Goal: Task Accomplishment & Management: Complete application form

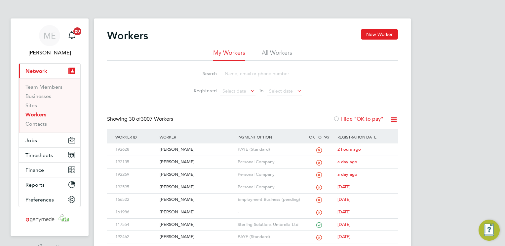
click at [254, 74] on input at bounding box center [269, 73] width 96 height 13
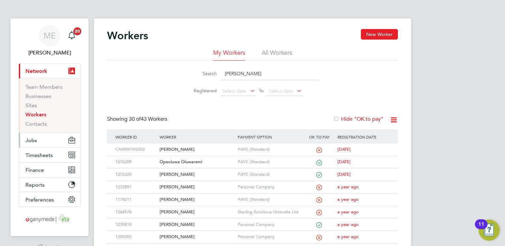
type input "dan"
click at [40, 138] on button "Jobs" at bounding box center [49, 140] width 61 height 15
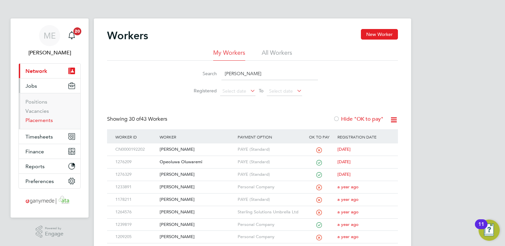
click at [43, 123] on link "Placements" at bounding box center [38, 120] width 27 height 6
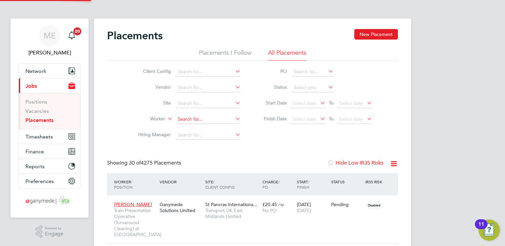
click at [187, 117] on input at bounding box center [207, 119] width 65 height 9
click at [208, 125] on li "Danielle Cox" at bounding box center [216, 128] width 83 height 9
type input "Danielle Cox"
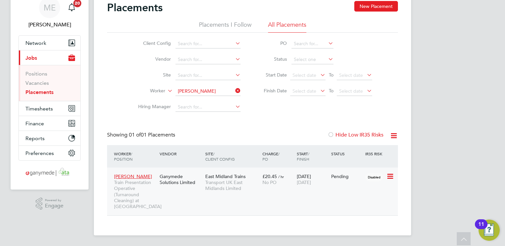
click at [282, 187] on div "Danielle Cox Train Presentation Operative (Turnaround Cleaning) at St Pancras I…" at bounding box center [252, 192] width 291 height 48
click at [126, 174] on span "Danielle Cox" at bounding box center [133, 177] width 38 height 6
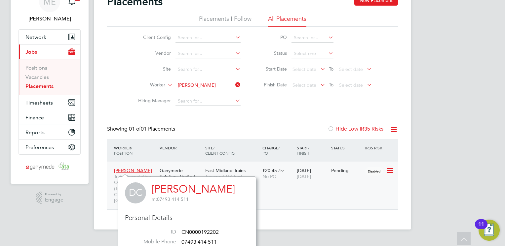
click at [271, 189] on div "Danielle Cox Train Presentation Operative (Turnaround Cleaning) at St Pancras I…" at bounding box center [252, 186] width 291 height 48
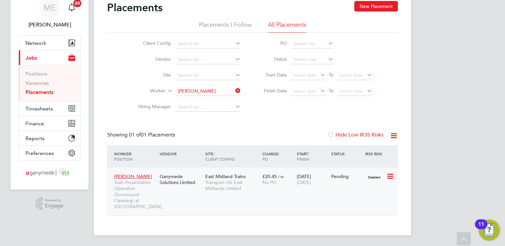
click at [271, 189] on div "Danielle Cox Train Presentation Operative (Turnaround Cleaning) at St Pancras I…" at bounding box center [252, 192] width 291 height 48
click at [254, 195] on div "Danielle Cox Train Presentation Operative (Turnaround Cleaning) at St Pancras I…" at bounding box center [252, 192] width 291 height 48
click at [244, 196] on div "Danielle Cox Train Presentation Operative (Turnaround Cleaning) at St Pancras I…" at bounding box center [252, 192] width 291 height 48
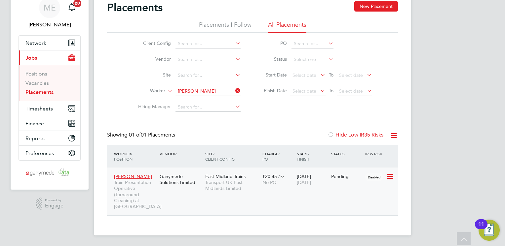
click at [244, 196] on div "Danielle Cox Train Presentation Operative (Turnaround Cleaning) at St Pancras I…" at bounding box center [252, 192] width 291 height 48
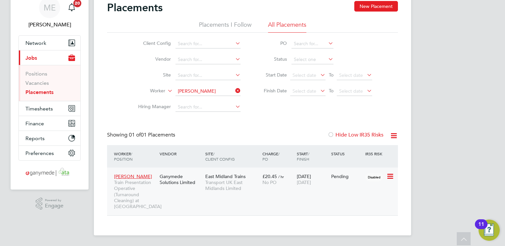
click at [244, 196] on div "Danielle Cox Train Presentation Operative (Turnaround Cleaning) at St Pancras I…" at bounding box center [252, 192] width 291 height 48
click at [219, 180] on span "Transport UK East Midlands Limited" at bounding box center [232, 186] width 54 height 12
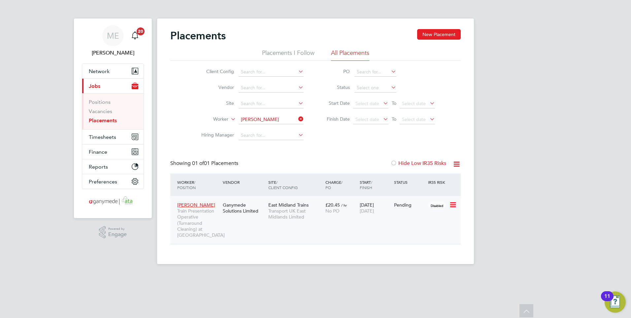
scroll to position [25, 57]
click at [93, 65] on button "Network" at bounding box center [112, 71] width 61 height 15
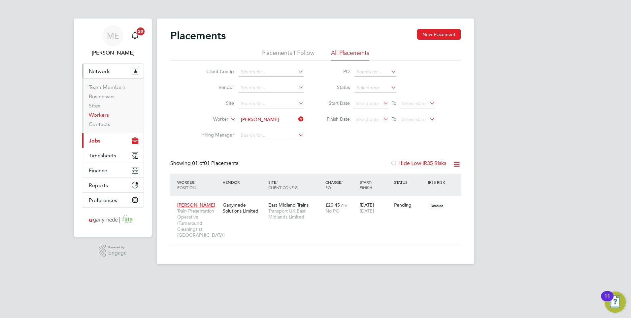
click at [97, 114] on link "Workers" at bounding box center [99, 115] width 20 height 6
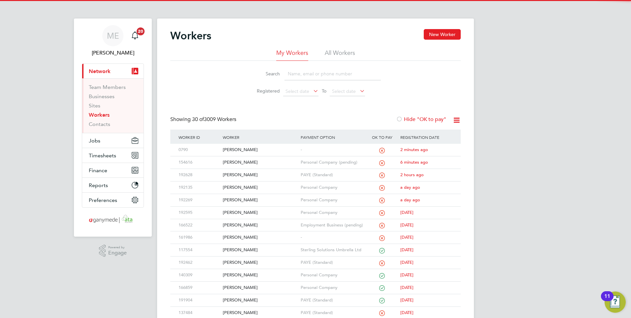
click at [332, 78] on input at bounding box center [333, 73] width 96 height 13
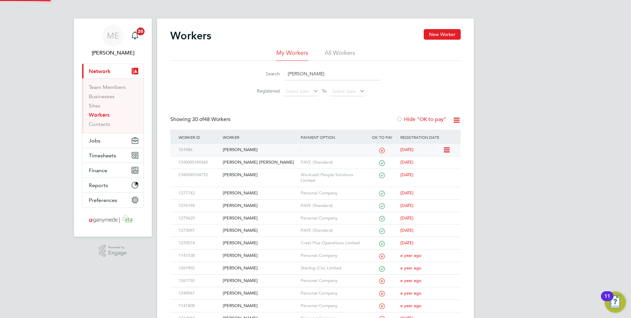
type input "andrew"
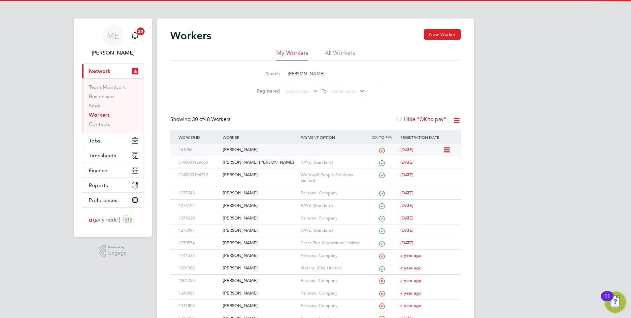
click at [264, 154] on div "[PERSON_NAME]" at bounding box center [260, 150] width 78 height 12
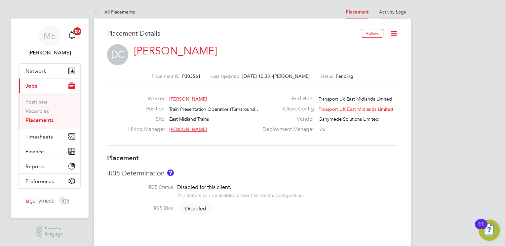
click at [390, 7] on li "Activity Logs" at bounding box center [392, 11] width 27 height 13
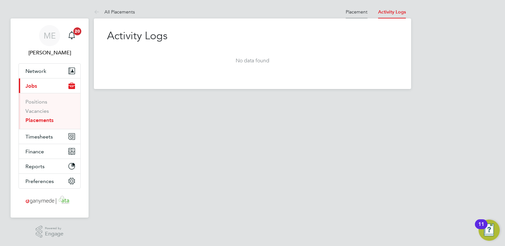
click at [357, 13] on link "Placement" at bounding box center [356, 12] width 22 height 6
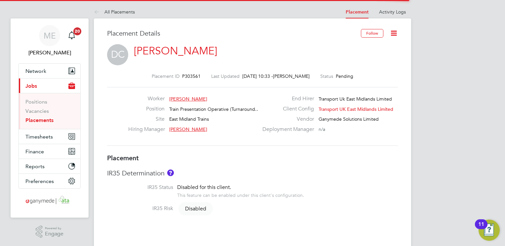
click at [391, 31] on icon at bounding box center [393, 33] width 8 height 8
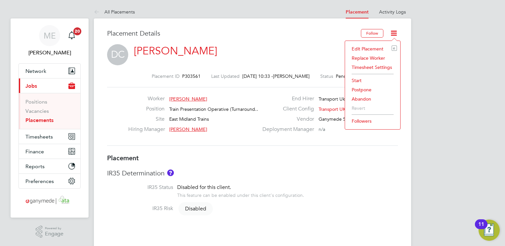
click at [365, 47] on li "Edit Placement e" at bounding box center [372, 48] width 49 height 9
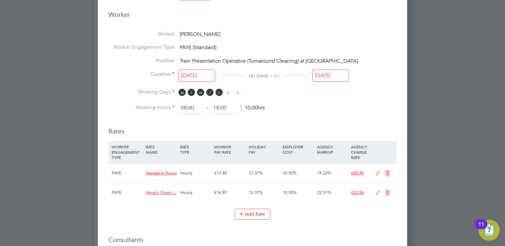
click at [316, 72] on input "18 Mar 2026" at bounding box center [330, 76] width 37 height 12
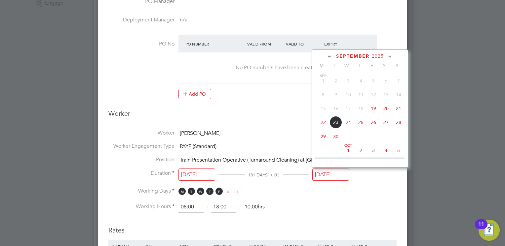
click at [375, 106] on span "19" at bounding box center [373, 108] width 13 height 13
type input "[DATE]"
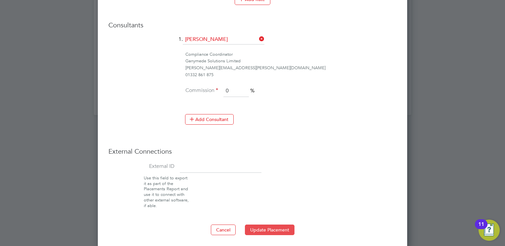
click at [258, 225] on button "Update Placement" at bounding box center [270, 230] width 50 height 11
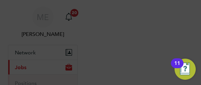
scroll to position [19, 28]
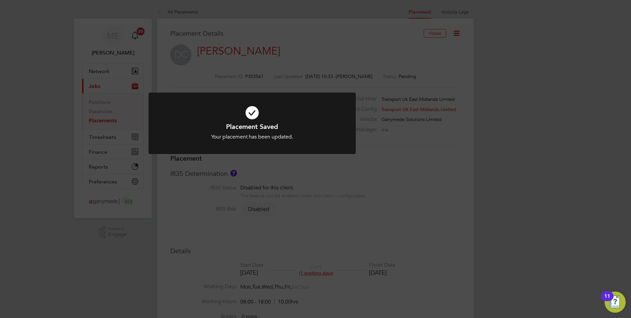
click at [264, 124] on h1 "Placement Saved" at bounding box center [252, 126] width 172 height 9
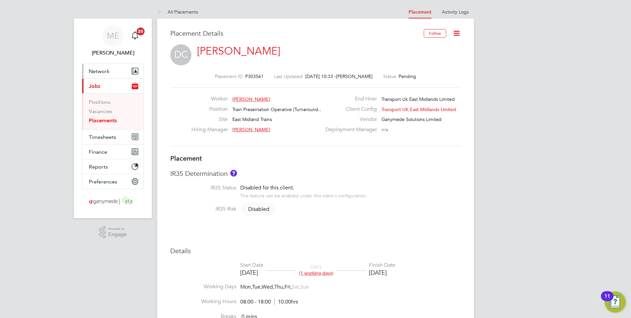
drag, startPoint x: 117, startPoint y: 70, endPoint x: 115, endPoint y: 74, distance: 4.7
click at [117, 70] on button "Network" at bounding box center [112, 71] width 61 height 15
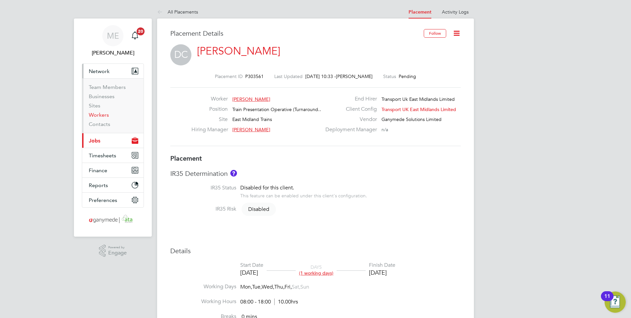
click at [99, 114] on link "Workers" at bounding box center [99, 115] width 20 height 6
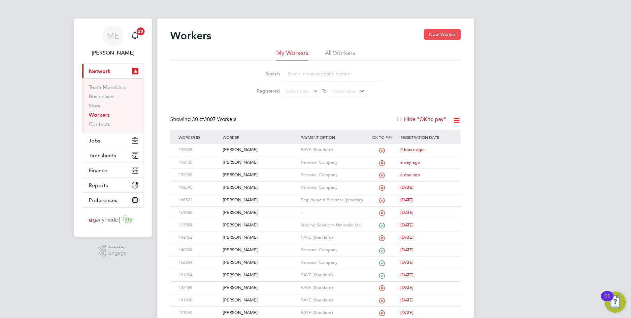
click at [439, 36] on button "New Worker" at bounding box center [442, 34] width 37 height 11
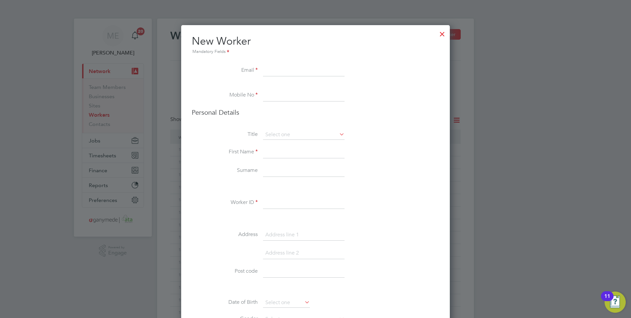
paste input "gavinoneill12@yahoo.co.uk"
type input "gavinoneill12@yahoo.co.uk"
click at [274, 89] on input at bounding box center [304, 95] width 82 height 12
paste input "+44 7514414873"
type input "+44 7514414873"
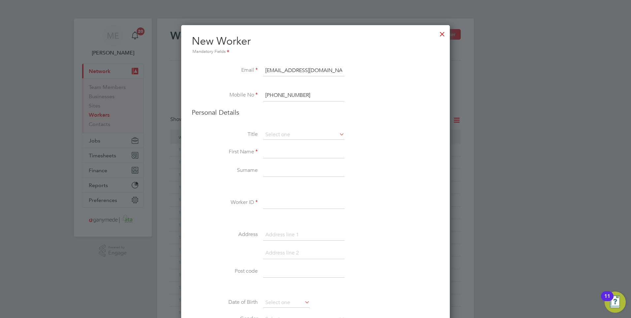
click at [273, 150] on input at bounding box center [304, 152] width 82 height 12
type input "Gavin"
click at [264, 176] on input at bounding box center [304, 171] width 82 height 12
type input "O'neill"
click at [275, 208] on input at bounding box center [304, 203] width 82 height 12
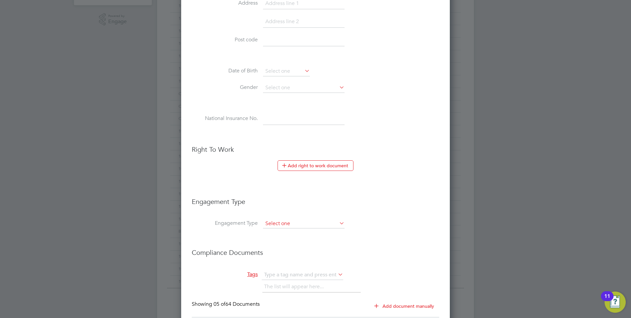
type input "154616"
click at [279, 224] on input at bounding box center [304, 223] width 82 height 9
click at [285, 227] on input at bounding box center [304, 223] width 82 height 9
click at [284, 231] on li "Limited Company" at bounding box center [304, 233] width 82 height 10
type input "Limited Company"
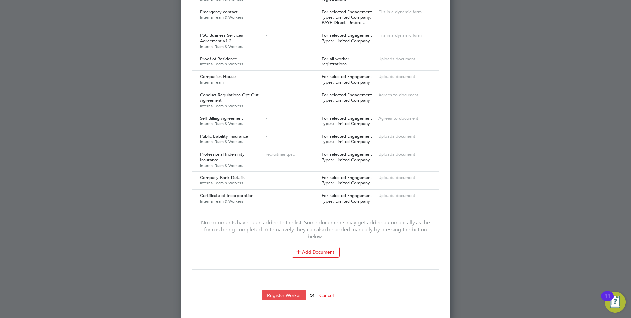
click at [282, 246] on button "Register Worker" at bounding box center [284, 295] width 45 height 11
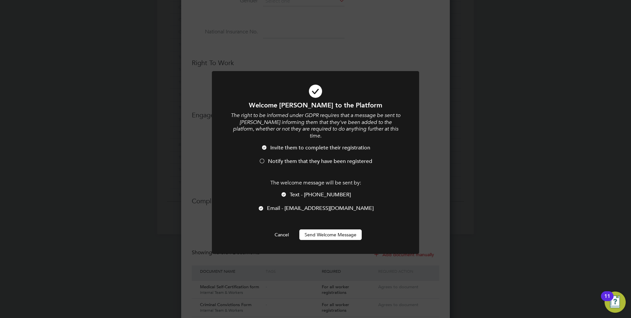
click at [323, 229] on button "Send Welcome Message" at bounding box center [330, 234] width 62 height 11
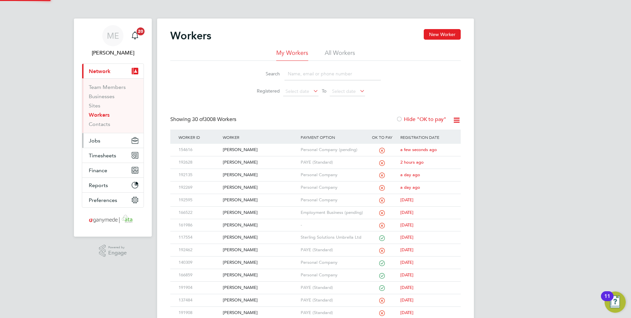
click at [101, 138] on button "Jobs" at bounding box center [112, 140] width 61 height 15
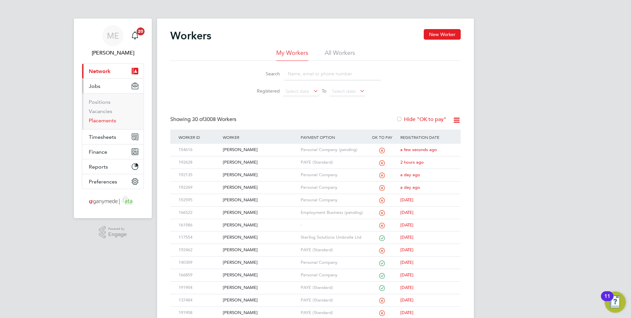
click at [102, 119] on link "Placements" at bounding box center [102, 120] width 27 height 6
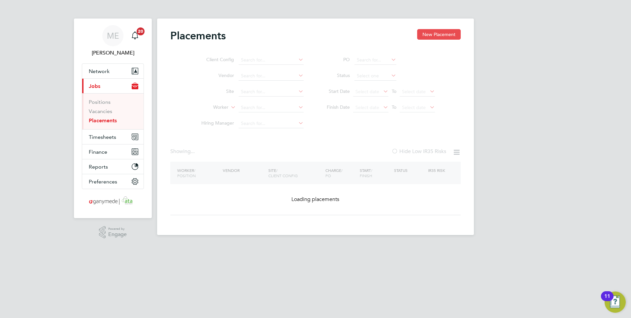
click at [429, 32] on button "New Placement" at bounding box center [439, 34] width 44 height 11
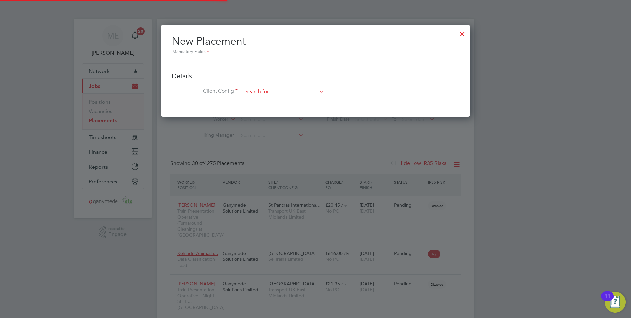
click at [270, 90] on input at bounding box center [284, 92] width 82 height 10
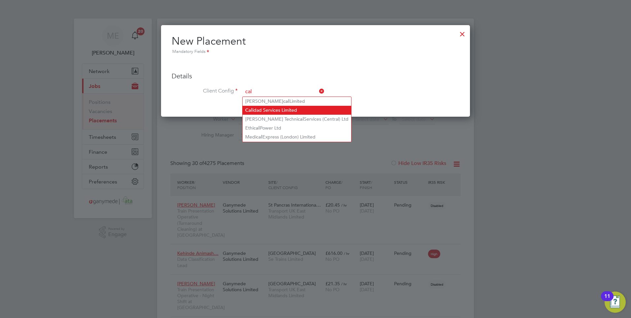
click at [269, 107] on li "Cal idad Services Limited" at bounding box center [297, 110] width 109 height 9
type input "Calidad Services Limited"
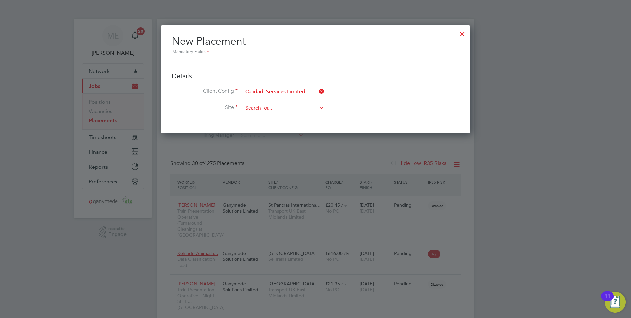
click at [265, 107] on input at bounding box center [284, 108] width 82 height 10
click at [270, 119] on li "Ravensthorpe" at bounding box center [284, 117] width 82 height 9
type input "Ravensthorpe"
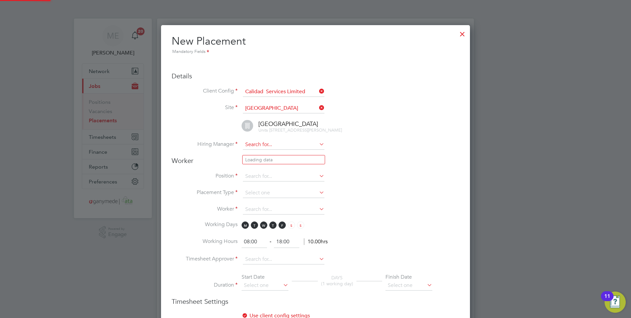
click at [268, 146] on input at bounding box center [284, 145] width 82 height 10
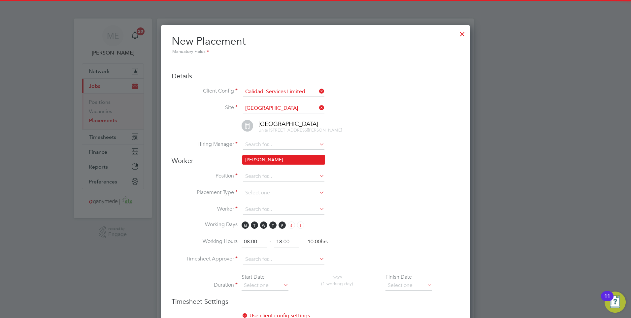
click at [269, 159] on li "David McFarlane" at bounding box center [284, 159] width 82 height 9
type input "David McFarlane"
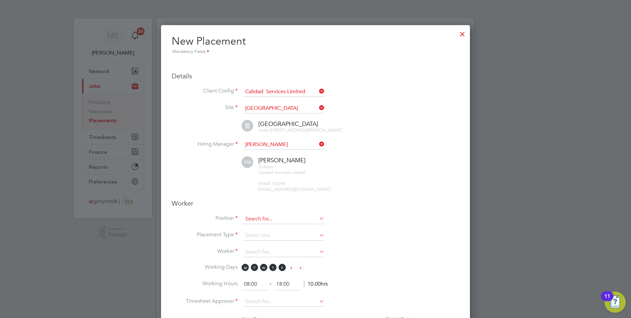
click at [261, 224] on input at bounding box center [284, 219] width 82 height 10
click at [460, 33] on div at bounding box center [463, 32] width 12 height 12
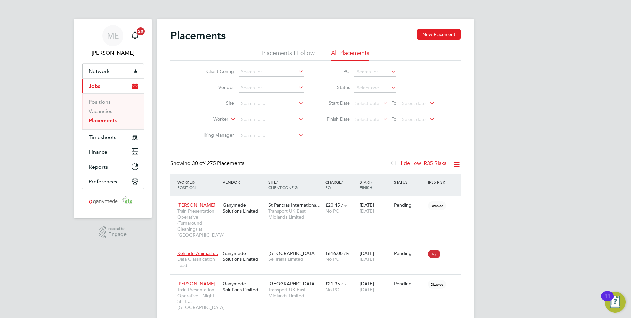
click at [116, 70] on button "Network" at bounding box center [112, 71] width 61 height 15
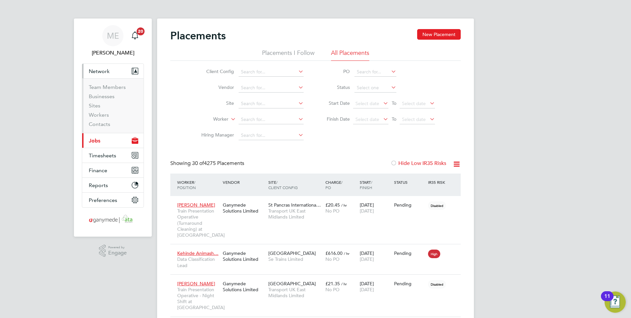
click at [102, 138] on button "Current page: Jobs" at bounding box center [112, 140] width 61 height 15
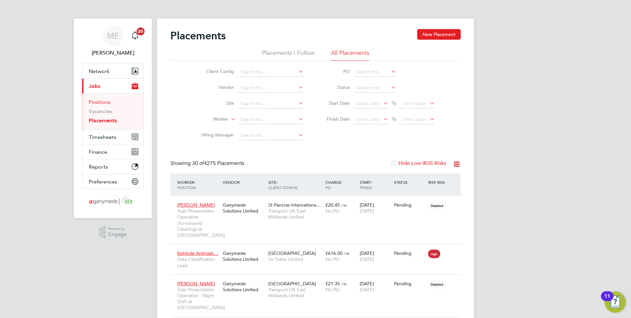
click at [103, 100] on link "Positions" at bounding box center [100, 102] width 22 height 6
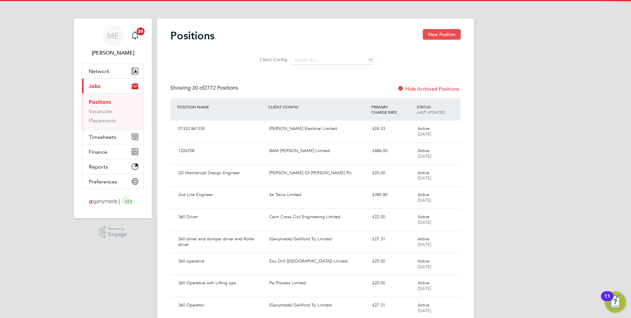
click at [433, 35] on button "New Position" at bounding box center [442, 34] width 38 height 11
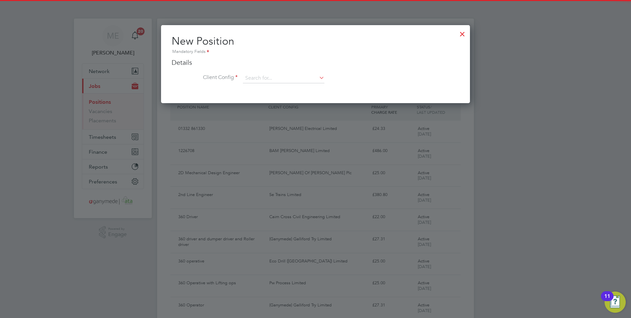
click at [268, 69] on ng-form "Details Client Config Name Description Skills / Qualifications The list will ap…" at bounding box center [316, 74] width 288 height 32
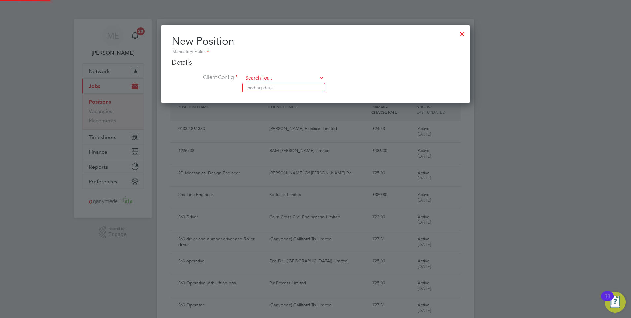
click at [266, 77] on input at bounding box center [284, 78] width 82 height 10
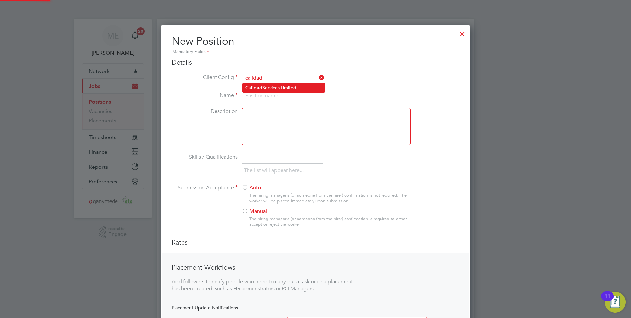
click at [273, 86] on li "Calidad Services Limited" at bounding box center [284, 87] width 82 height 9
type input "Calidad Services Limited"
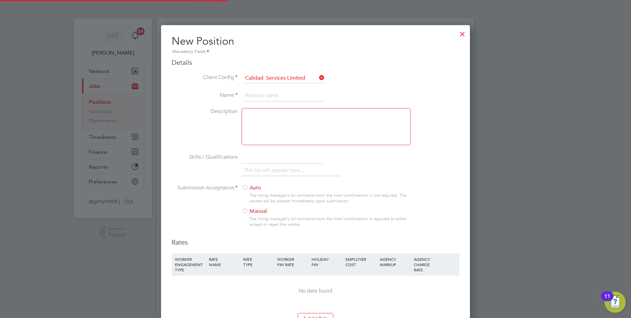
click at [263, 93] on input at bounding box center [284, 96] width 82 height 12
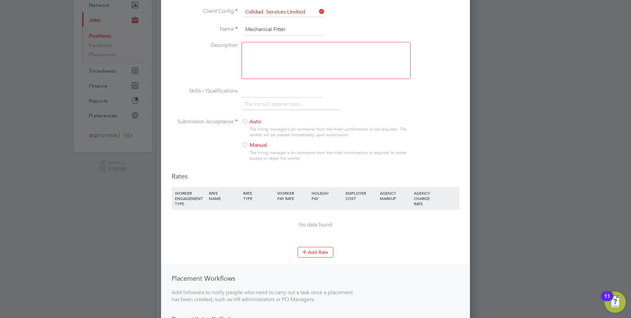
type input "Mechanical Fitter"
click at [247, 143] on div at bounding box center [245, 145] width 7 height 7
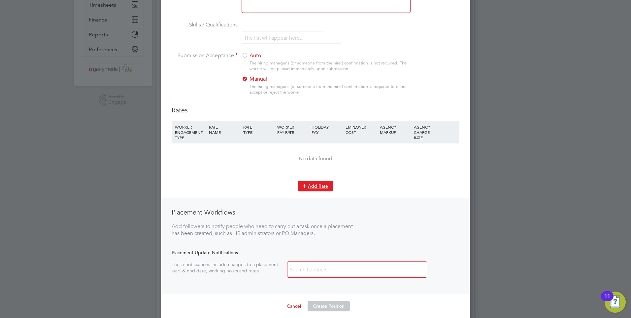
click at [316, 183] on button "Add Rate" at bounding box center [316, 186] width 36 height 11
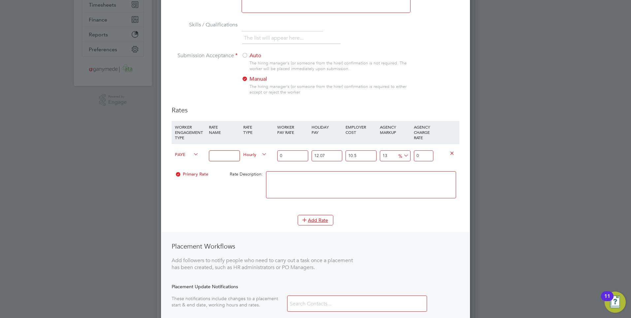
click at [189, 153] on span "PAYE" at bounding box center [187, 153] width 24 height 7
click at [192, 157] on icon at bounding box center [192, 154] width 0 height 9
click at [187, 153] on span "PAYE" at bounding box center [187, 153] width 24 height 7
click at [177, 160] on li "Contract" at bounding box center [185, 162] width 27 height 8
type input "0"
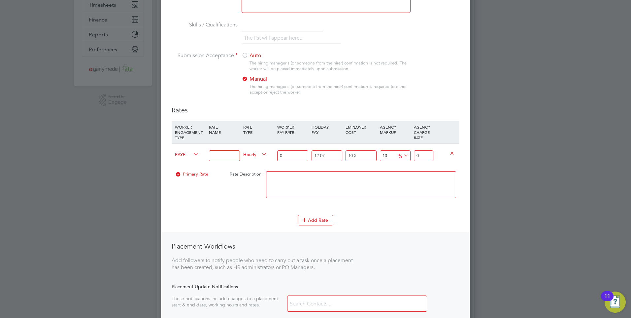
type input "0"
click at [222, 155] on input at bounding box center [224, 155] width 31 height 11
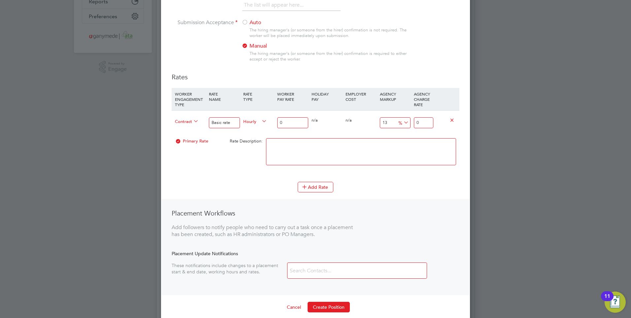
type input "Basic rate"
click at [282, 123] on input "0" at bounding box center [292, 122] width 31 height 11
type input "2"
type input "2.26"
type input "24"
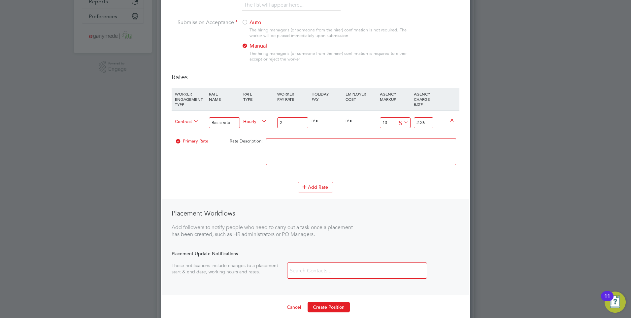
type input "27.12"
type input "24.00"
drag, startPoint x: 431, startPoint y: 125, endPoint x: 413, endPoint y: 121, distance: 18.4
click at [413, 121] on div "27.12" at bounding box center [423, 123] width 23 height 24
type input "-87.5"
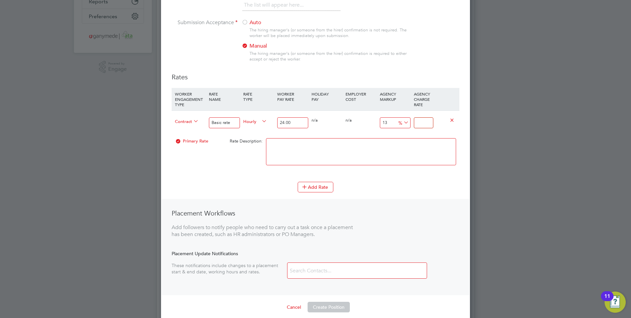
type input "3"
type input "25"
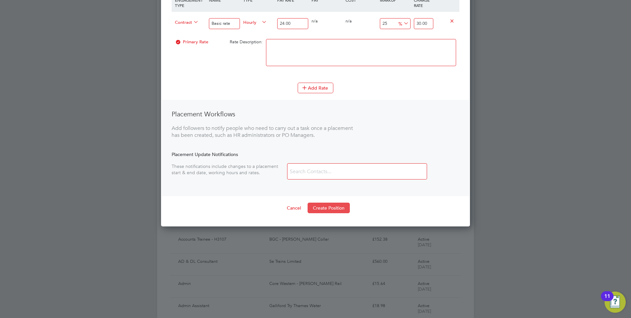
type input "30.00"
click at [326, 208] on button "Create Position" at bounding box center [329, 207] width 42 height 11
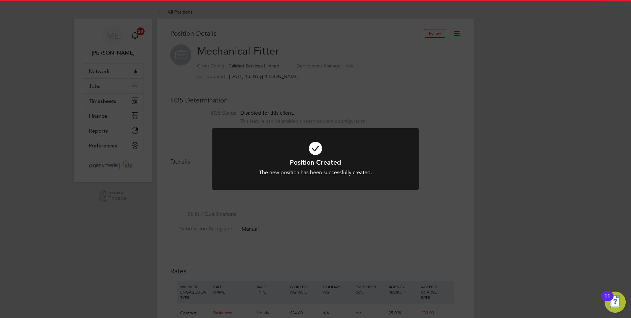
click at [296, 163] on h1 "Position Created" at bounding box center [316, 162] width 172 height 9
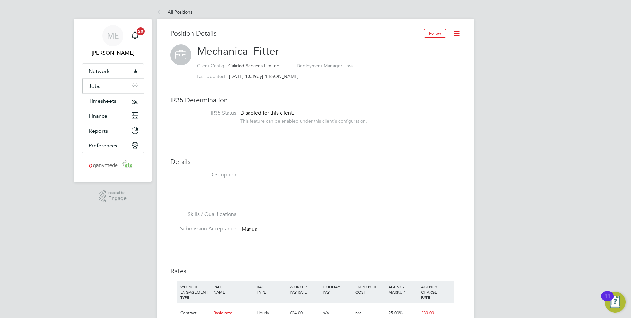
click at [104, 86] on button "Jobs" at bounding box center [112, 86] width 61 height 15
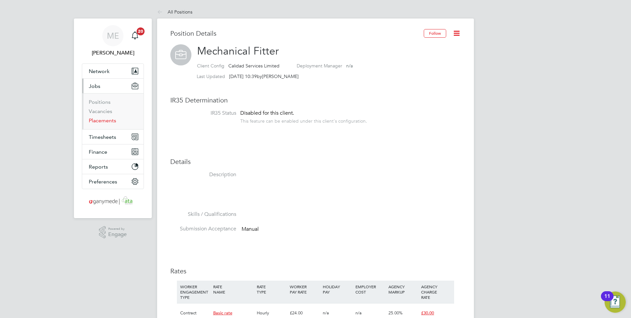
click at [100, 118] on link "Placements" at bounding box center [102, 120] width 27 height 6
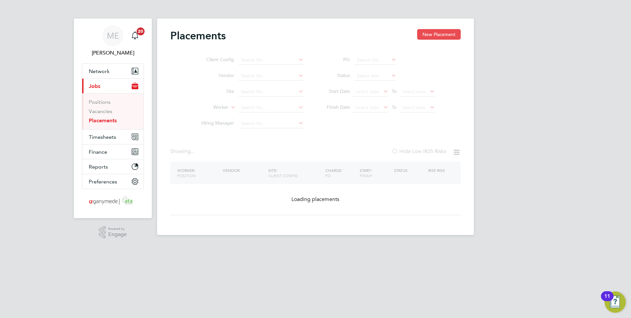
click at [442, 34] on button "New Placement" at bounding box center [439, 34] width 44 height 11
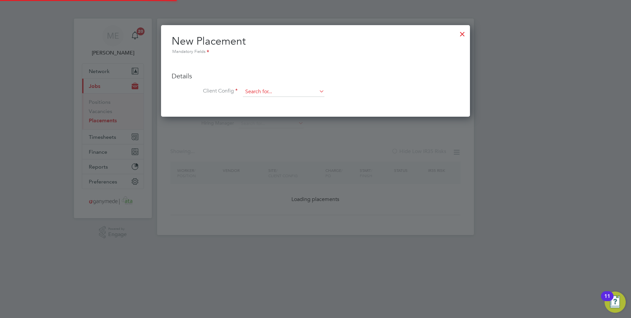
scroll to position [91, 309]
click at [271, 91] on input at bounding box center [284, 92] width 82 height 10
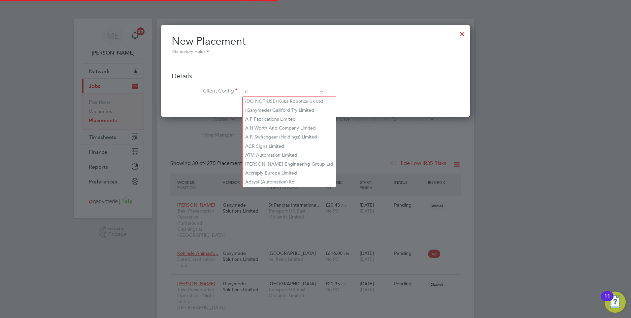
scroll to position [3, 3]
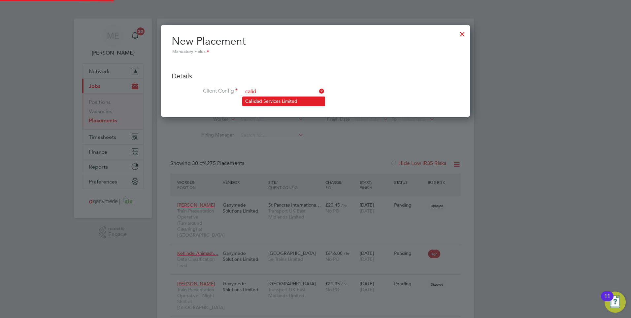
click at [258, 100] on li "Calid ad Services Limited" at bounding box center [284, 101] width 82 height 9
type input "Calidad Services Limited"
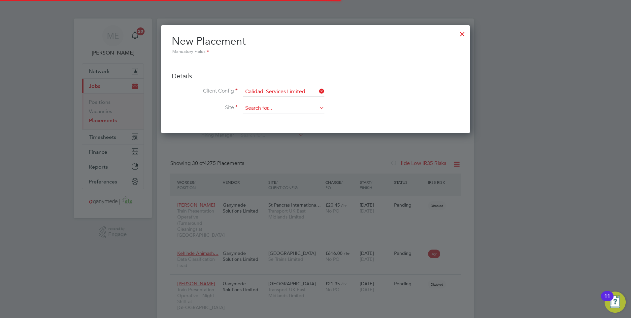
click at [260, 108] on input at bounding box center [284, 108] width 82 height 10
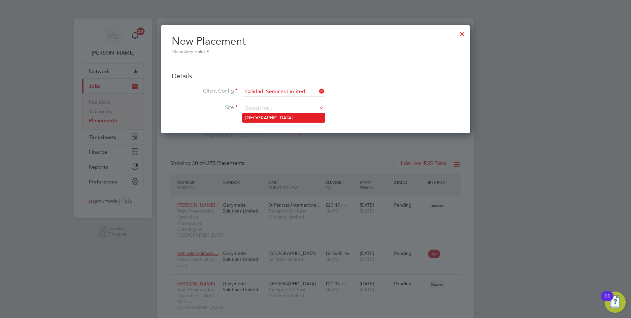
click at [263, 119] on li "Ravensthorpe" at bounding box center [284, 117] width 82 height 9
type input "Ravensthorpe"
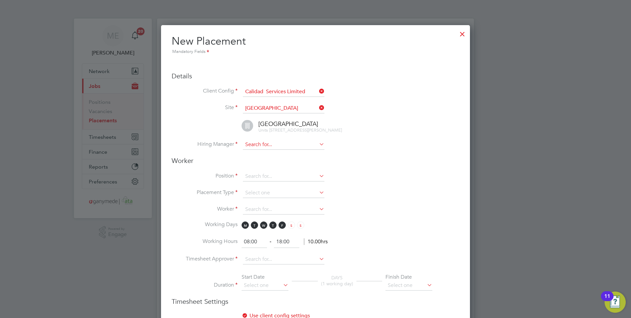
click at [260, 150] on input at bounding box center [284, 145] width 82 height 10
click at [260, 158] on li "David McFarlane" at bounding box center [284, 159] width 82 height 9
type input "David McFarlane"
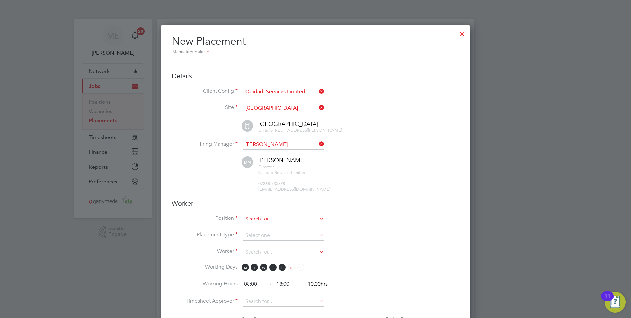
click at [262, 224] on input at bounding box center [284, 219] width 82 height 10
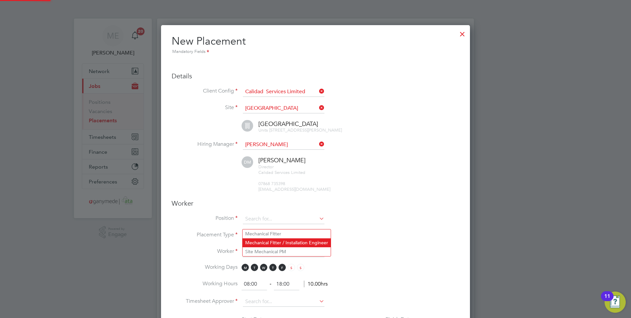
click at [262, 238] on li "Mechanical Fitter / Installation Engineer" at bounding box center [287, 242] width 88 height 9
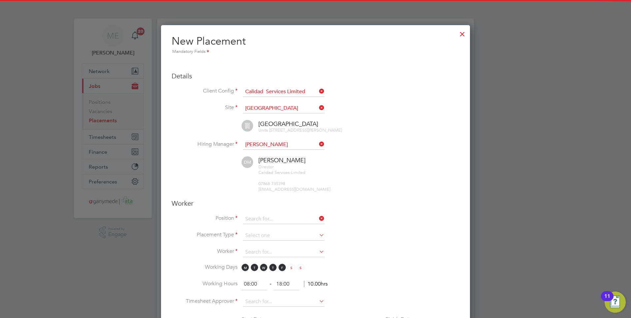
type input "Mechanical Fitter / Installation Engineer"
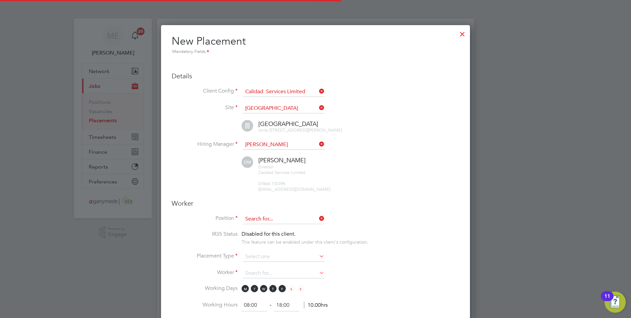
click at [263, 224] on input at bounding box center [284, 219] width 82 height 10
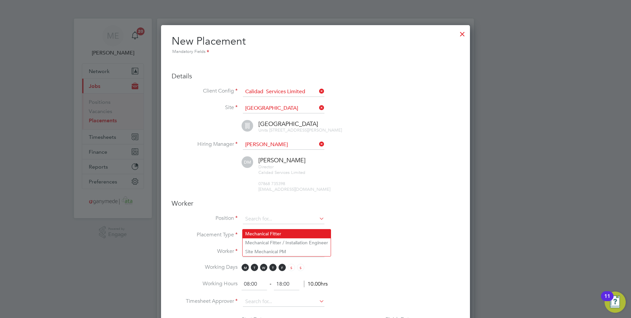
click at [251, 230] on li "Mechanical Fitter" at bounding box center [287, 233] width 88 height 9
type input "Mechanical Fitter"
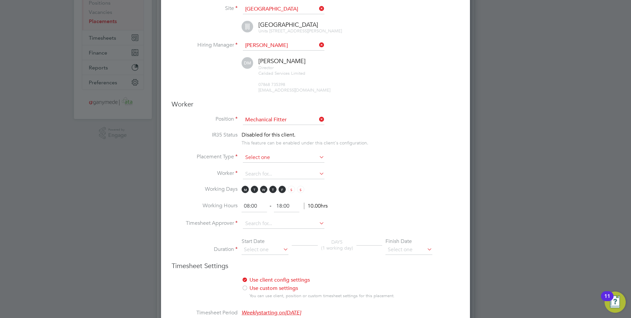
click at [258, 161] on input at bounding box center [284, 158] width 82 height 10
click at [259, 168] on li "Temporary" at bounding box center [284, 172] width 82 height 9
type input "Temporary"
click at [255, 179] on input at bounding box center [284, 174] width 82 height 10
click at [249, 231] on b "Gavin" at bounding box center [264, 234] width 38 height 6
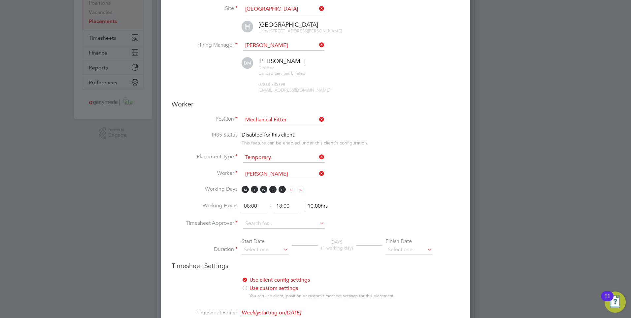
type input "Gavin O'Neill (154616)"
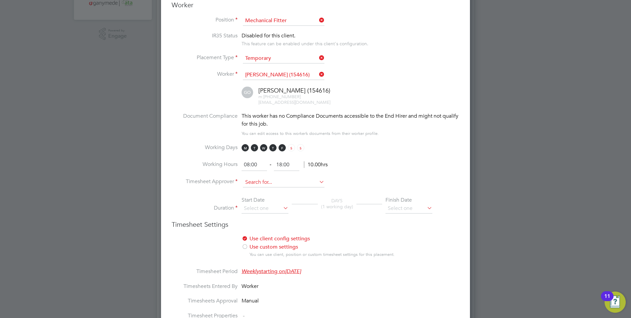
click at [268, 187] on input at bounding box center [284, 182] width 82 height 10
click at [267, 196] on li "David McFarlane" at bounding box center [284, 196] width 82 height 9
type input "David McFarlane"
click at [262, 213] on input at bounding box center [265, 208] width 47 height 10
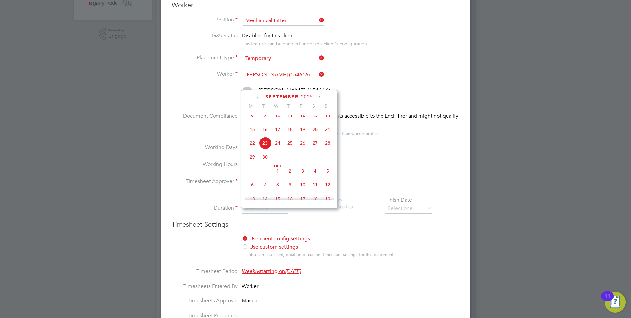
click at [278, 146] on span "24" at bounding box center [277, 143] width 13 height 13
type input "[DATE]"
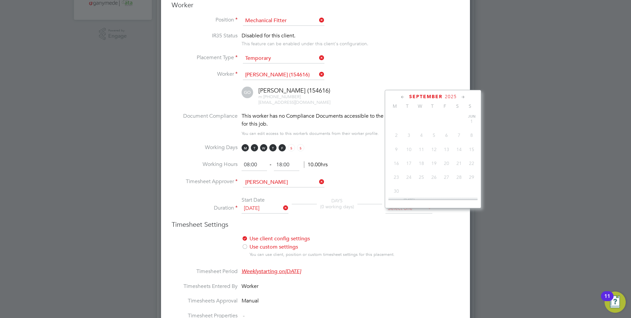
click at [403, 213] on input at bounding box center [409, 208] width 47 height 10
click at [422, 137] on span "15" at bounding box center [421, 132] width 13 height 13
type input "15 Oct 2025"
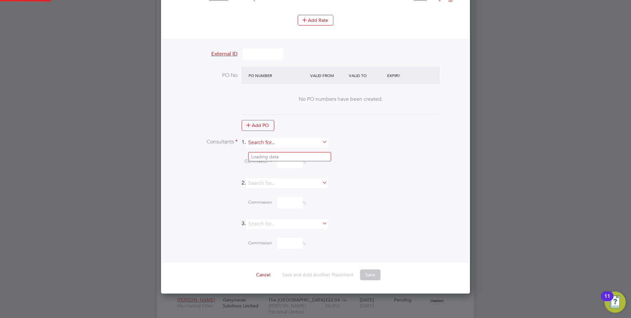
click at [283, 147] on input at bounding box center [287, 143] width 82 height 10
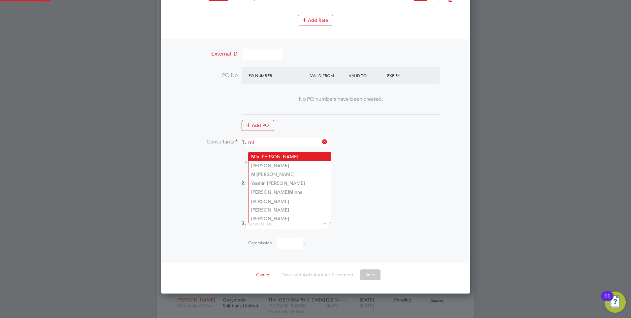
click at [269, 156] on li "Mi a Eckersley" at bounding box center [290, 156] width 82 height 9
type input "[PERSON_NAME]"
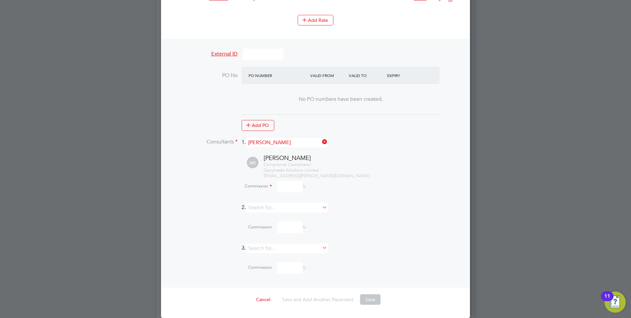
click at [288, 192] on input at bounding box center [289, 187] width 25 height 12
type input "0"
click at [361, 246] on button "Save" at bounding box center [370, 299] width 20 height 11
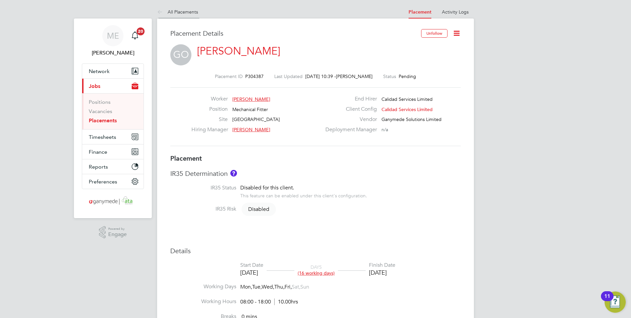
click at [160, 10] on icon at bounding box center [161, 12] width 8 height 8
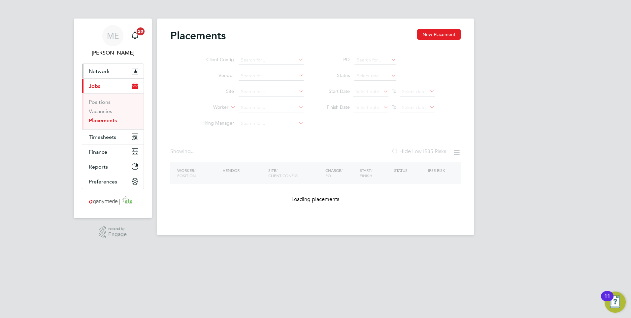
click at [108, 69] on span "Network" at bounding box center [99, 71] width 21 height 6
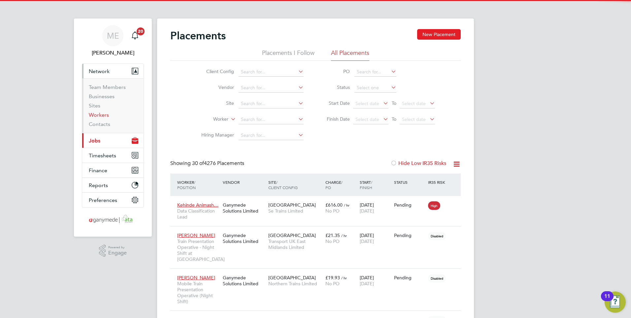
drag, startPoint x: 95, startPoint y: 115, endPoint x: 107, endPoint y: 112, distance: 11.6
click at [95, 115] on link "Workers" at bounding box center [99, 115] width 20 height 6
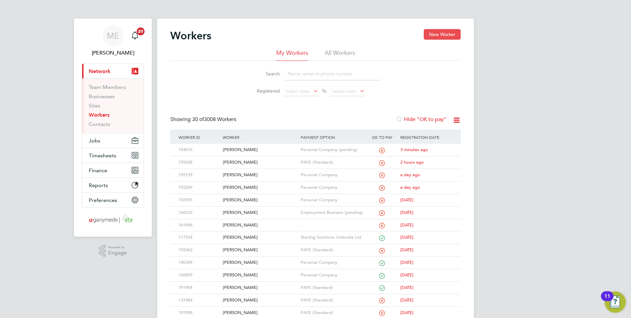
click at [444, 33] on button "New Worker" at bounding box center [442, 34] width 37 height 11
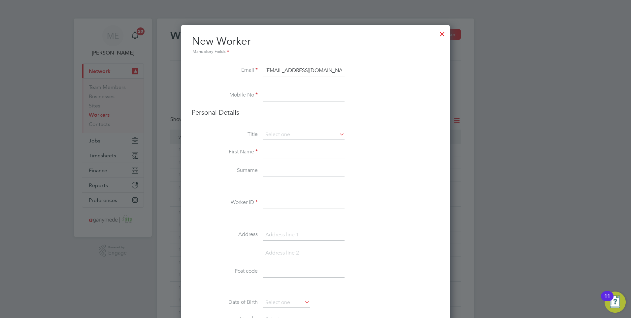
type input "johncoalwood63@outlook.com"
click at [295, 90] on input at bounding box center [304, 95] width 82 height 12
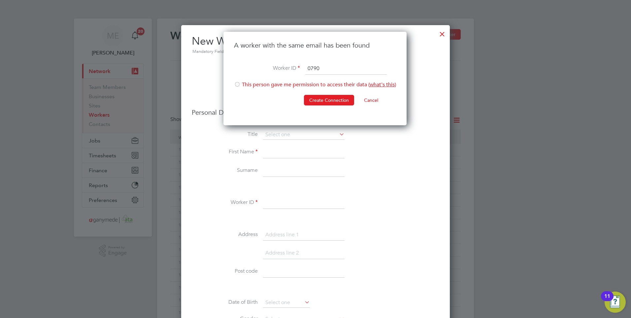
type input "0790"
click at [237, 82] on div at bounding box center [237, 85] width 7 height 7
click at [316, 98] on button "Create Connection" at bounding box center [329, 100] width 50 height 11
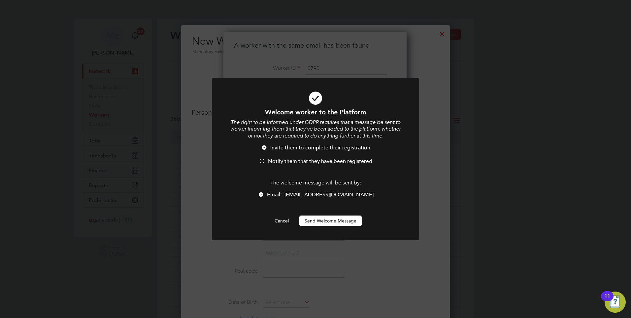
click at [320, 219] on button "Send Welcome Message" at bounding box center [330, 220] width 62 height 11
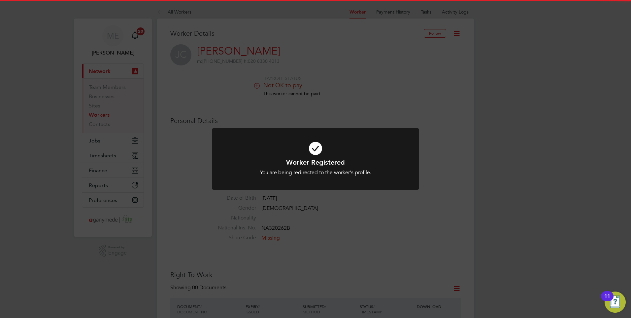
click at [301, 161] on h1 "Worker Registered" at bounding box center [316, 162] width 172 height 9
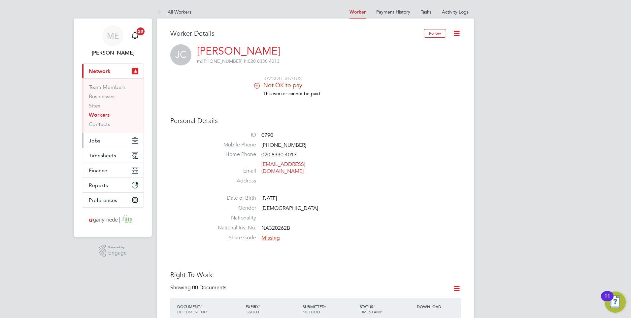
click at [120, 142] on button "Jobs" at bounding box center [112, 140] width 61 height 15
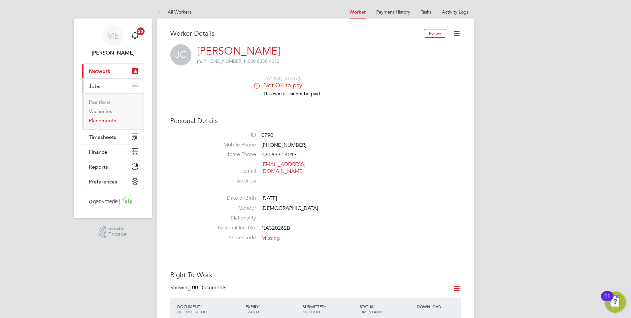
click at [103, 120] on link "Placements" at bounding box center [102, 120] width 27 height 6
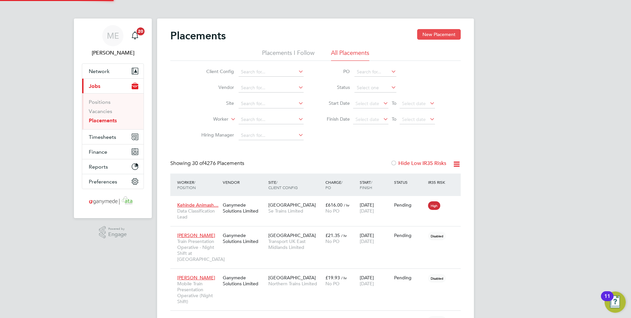
scroll to position [37, 46]
click at [432, 32] on button "New Placement" at bounding box center [439, 34] width 44 height 11
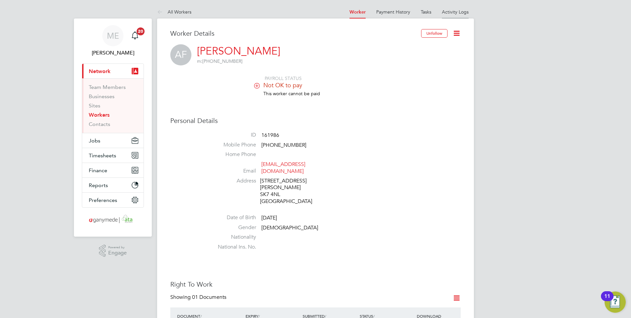
click at [452, 9] on li "Activity Logs" at bounding box center [455, 11] width 27 height 13
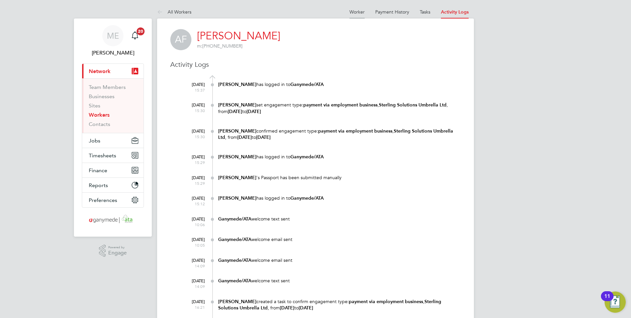
click at [357, 8] on li "Worker" at bounding box center [357, 11] width 15 height 13
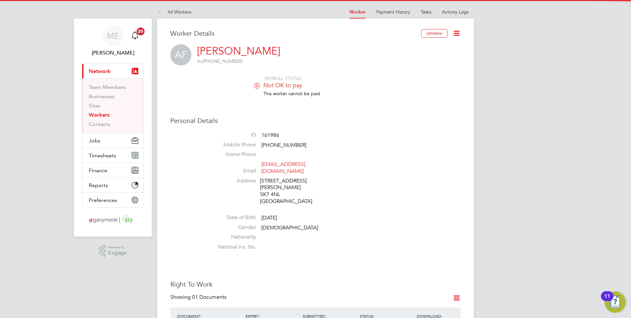
click at [457, 33] on icon at bounding box center [457, 33] width 8 height 8
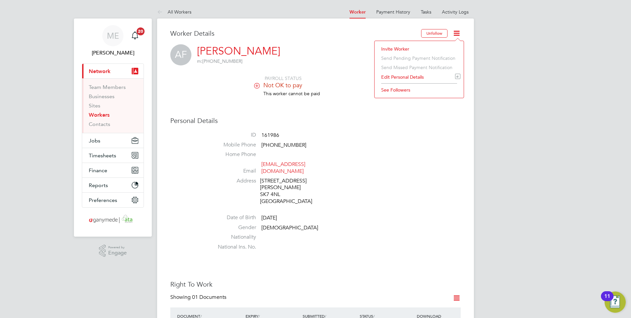
click at [399, 46] on li "Invite Worker" at bounding box center [419, 48] width 83 height 9
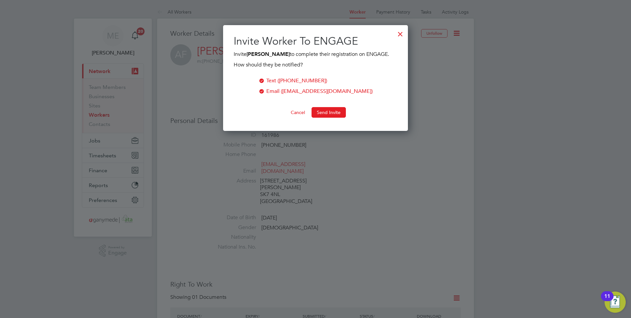
scroll to position [106, 185]
click at [329, 107] on button "Send Invite" at bounding box center [329, 112] width 34 height 11
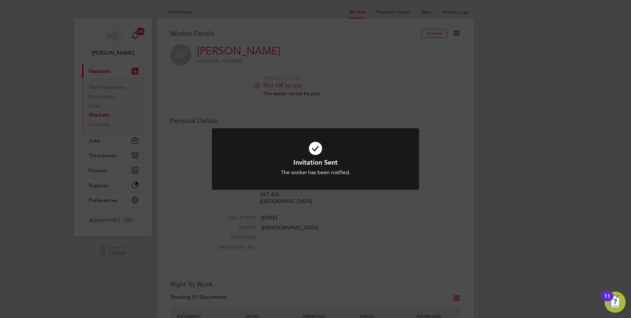
click at [396, 136] on icon at bounding box center [316, 148] width 172 height 26
